Goal: Information Seeking & Learning: Learn about a topic

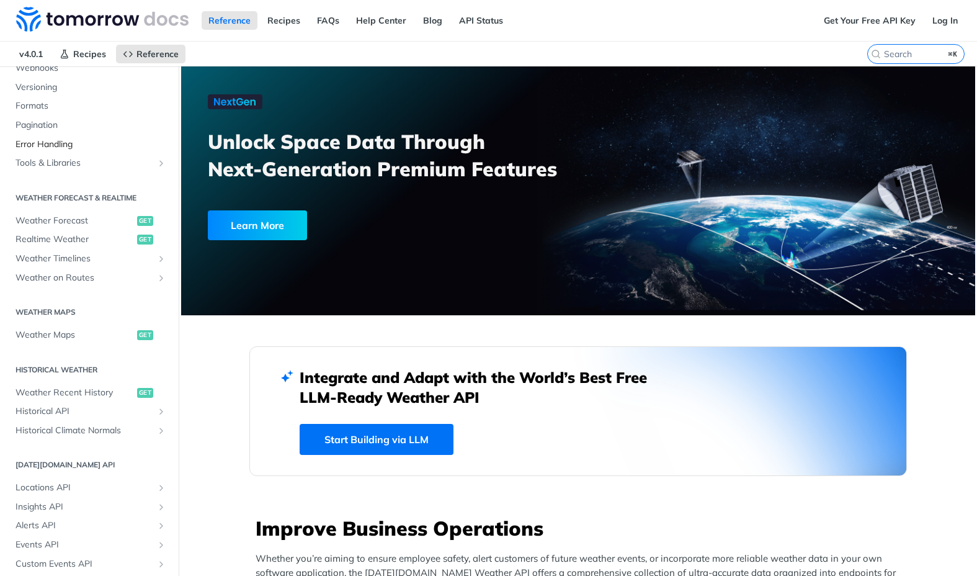
scroll to position [248, 0]
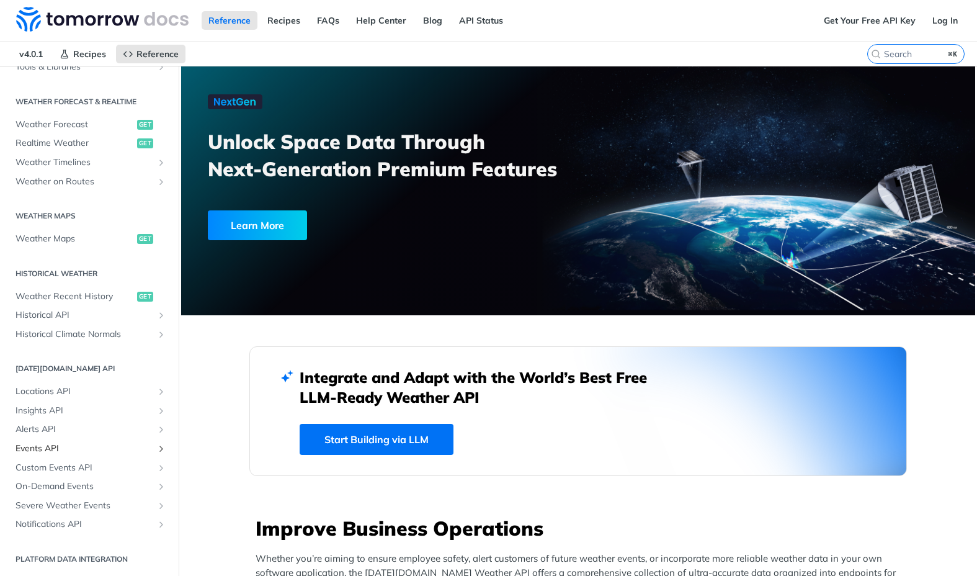
click at [42, 450] on span "Events API" at bounding box center [85, 448] width 138 height 12
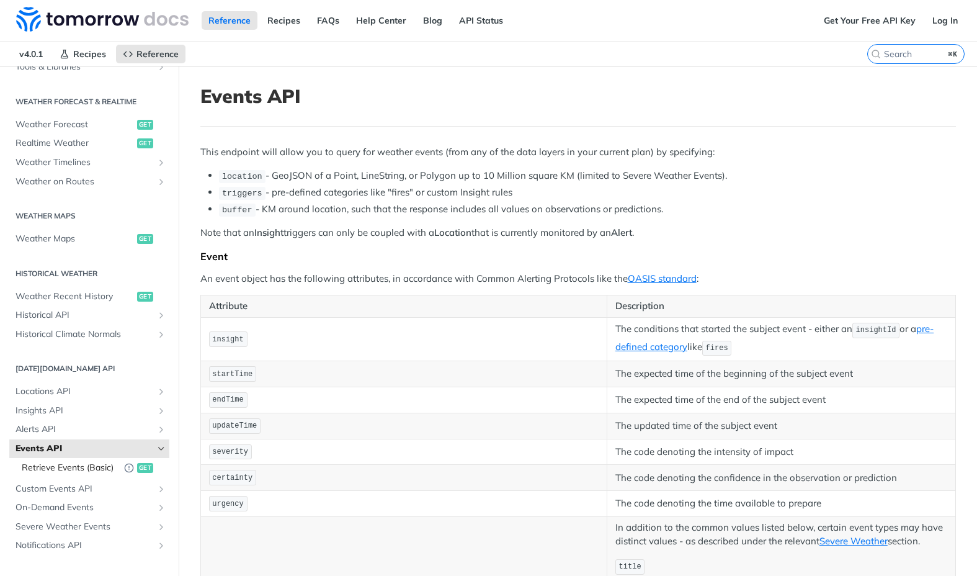
click at [42, 466] on span "Retrieve Events (Basic)" at bounding box center [70, 467] width 96 height 12
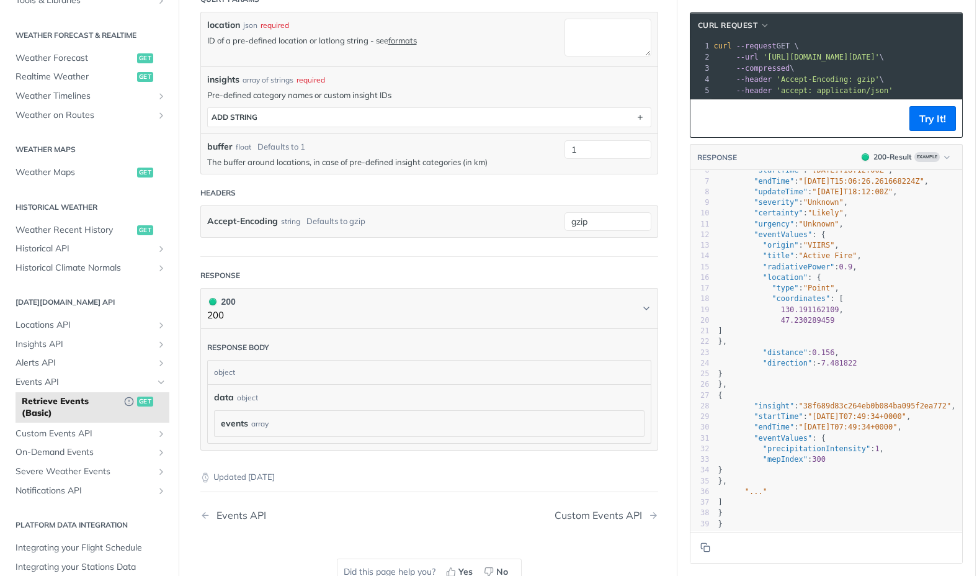
scroll to position [61, 0]
click at [66, 378] on span "Events API" at bounding box center [85, 382] width 138 height 12
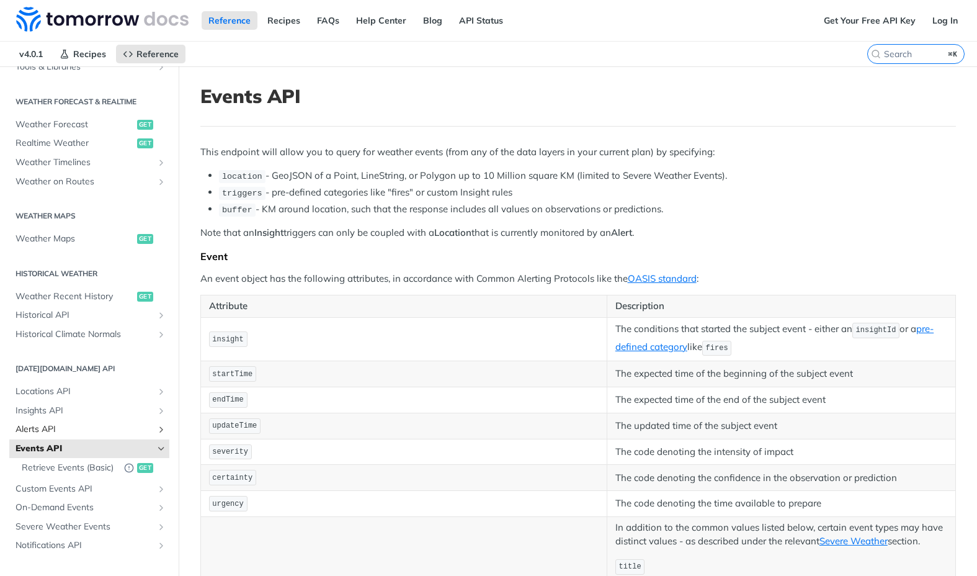
click at [29, 433] on span "Alerts API" at bounding box center [85, 429] width 138 height 12
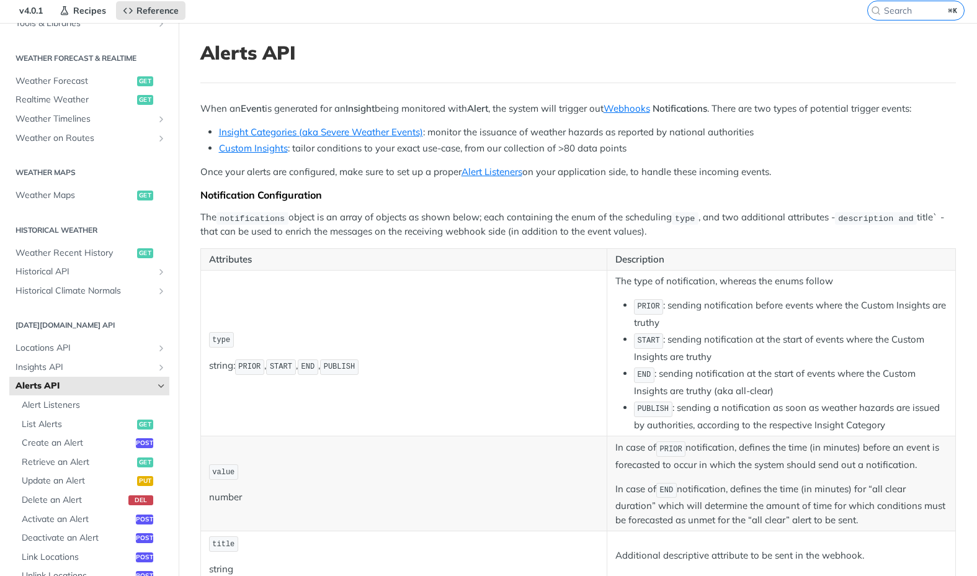
scroll to position [61, 0]
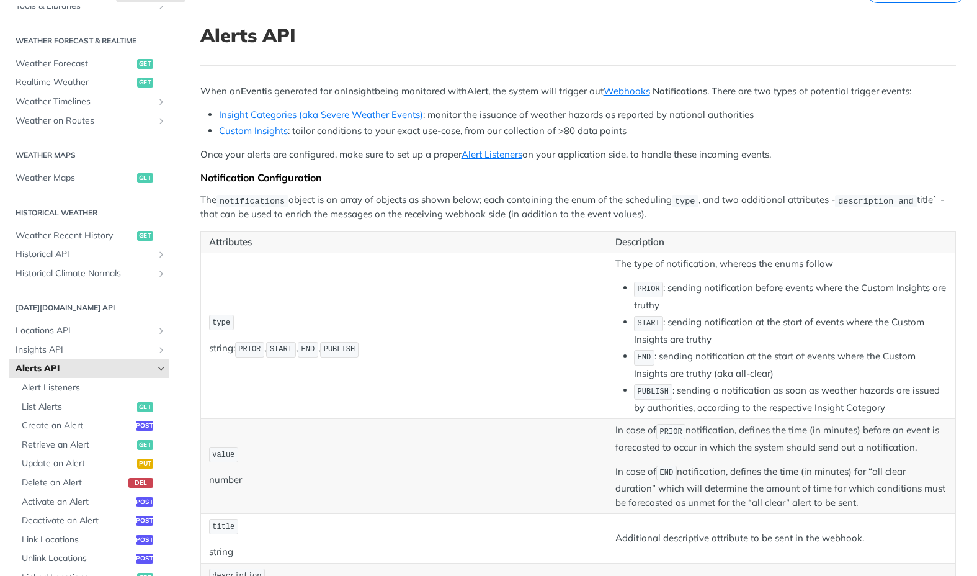
click at [220, 321] on span "type" at bounding box center [221, 322] width 18 height 9
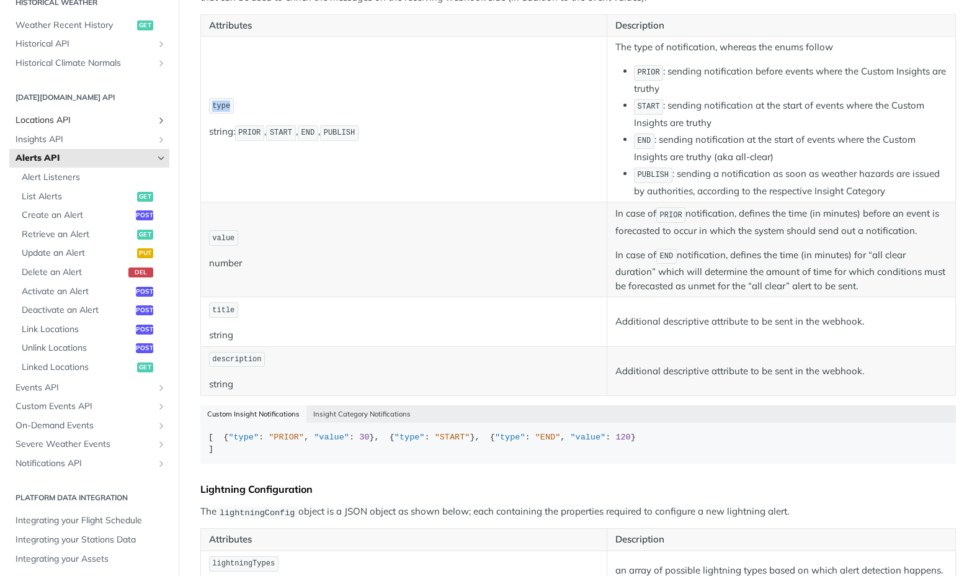
scroll to position [456, 0]
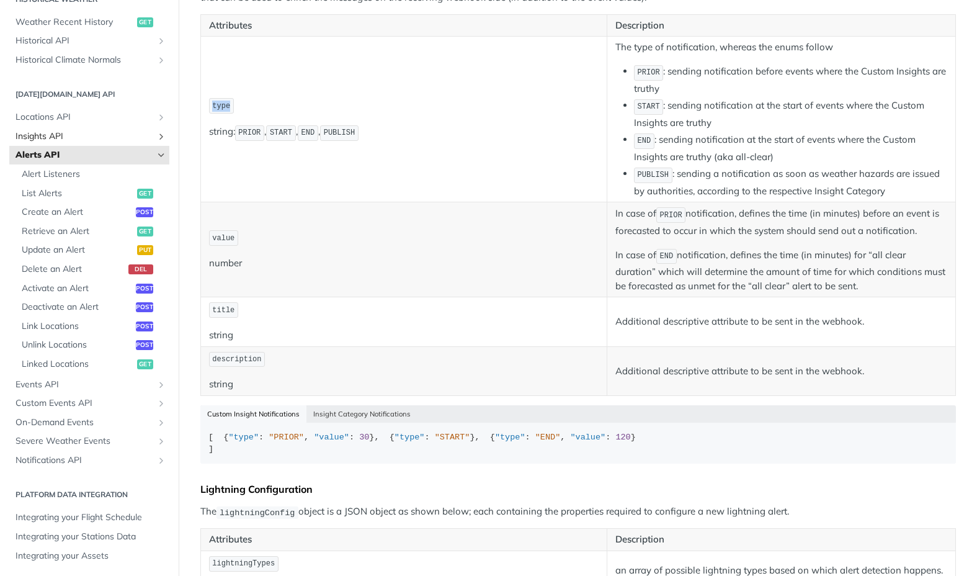
click at [49, 136] on span "Insights API" at bounding box center [85, 136] width 138 height 12
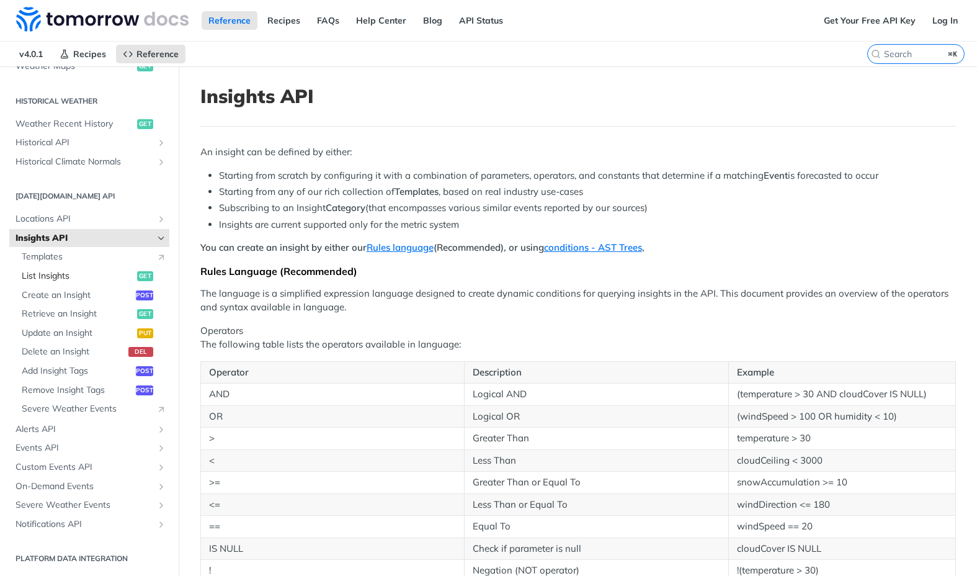
click at [47, 277] on span "List Insights" at bounding box center [78, 276] width 112 height 12
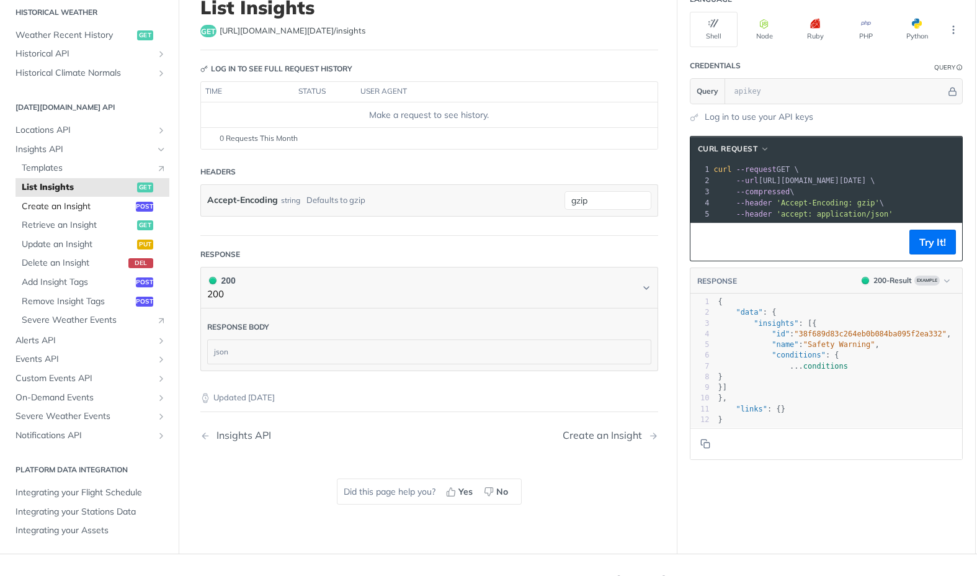
click at [67, 208] on span "Create an Insight" at bounding box center [77, 206] width 111 height 12
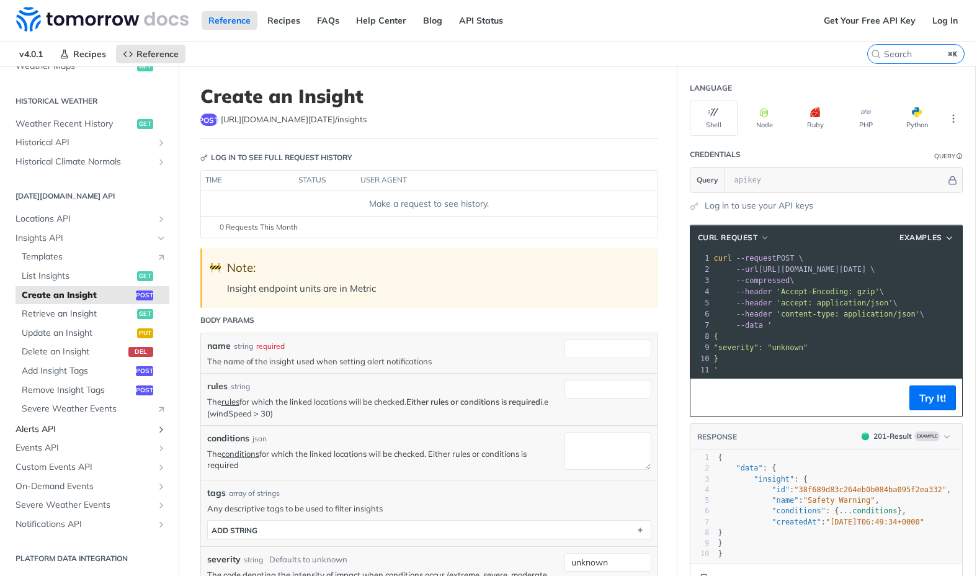
click at [75, 432] on span "Alerts API" at bounding box center [85, 429] width 138 height 12
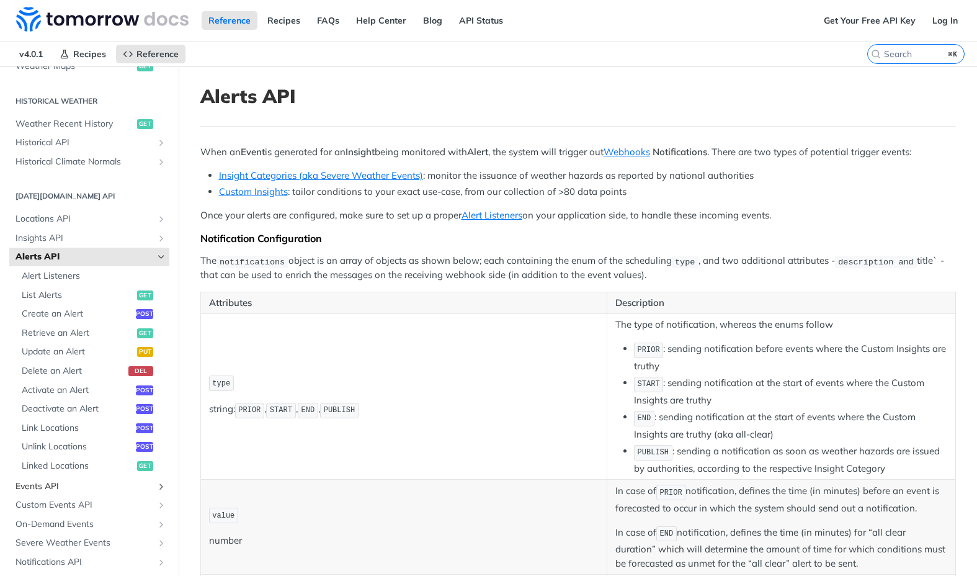
click at [48, 481] on span "Events API" at bounding box center [85, 486] width 138 height 12
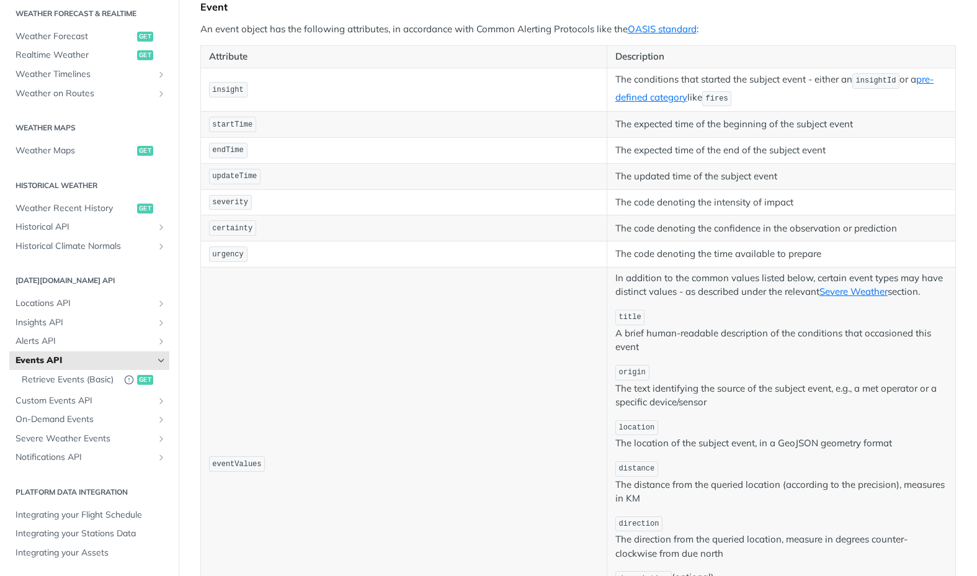
scroll to position [237, 0]
